Goal: Complete application form

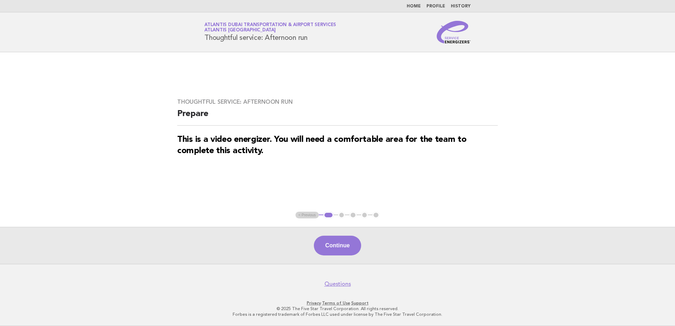
click at [306, 213] on ul "< Previous 1 2 3 4 5" at bounding box center [338, 215] width 84 height 7
click at [343, 214] on ul "< Previous 1 2 3 4 5" at bounding box center [338, 215] width 84 height 7
click at [342, 249] on button "Continue" at bounding box center [337, 246] width 47 height 20
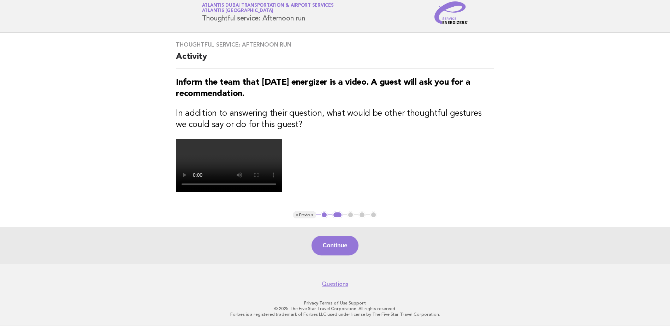
scroll to position [106, 0]
click at [333, 256] on button "Continue" at bounding box center [334, 246] width 47 height 20
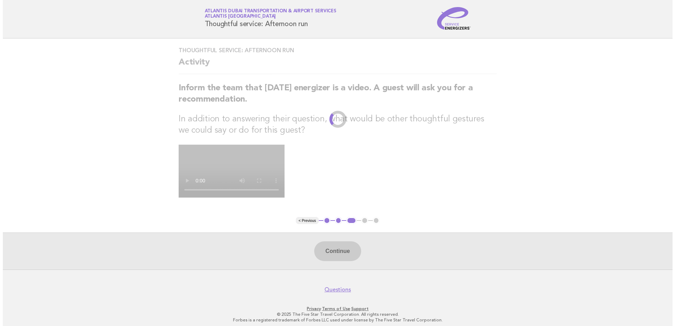
scroll to position [0, 0]
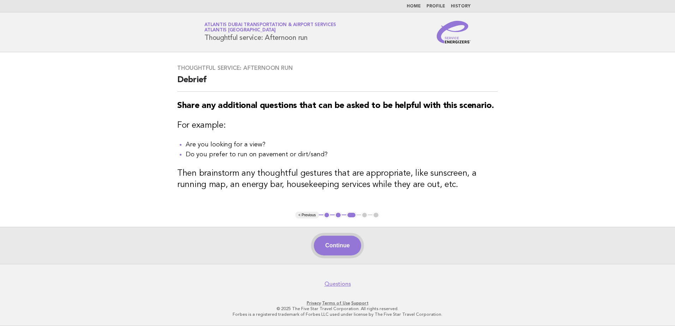
click at [337, 247] on button "Continue" at bounding box center [337, 246] width 47 height 20
